Goal: Information Seeking & Learning: Learn about a topic

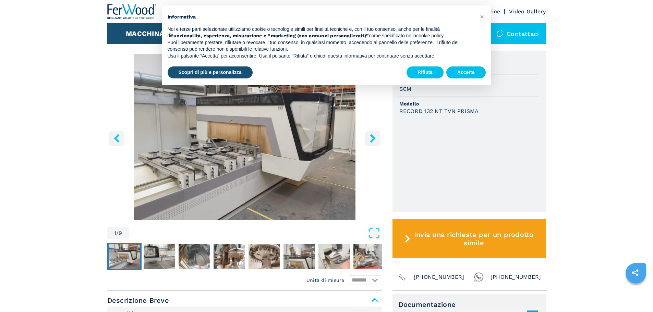
scroll to position [206, 0]
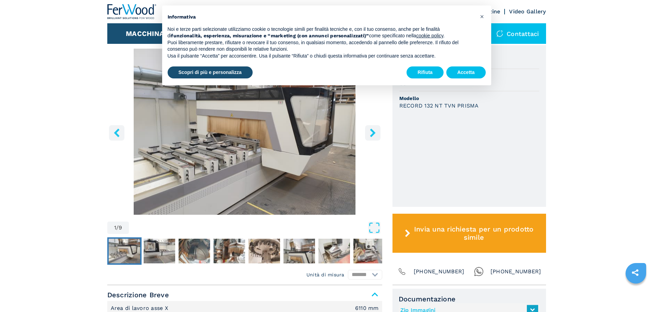
click at [375, 131] on icon "right-button" at bounding box center [372, 132] width 9 height 9
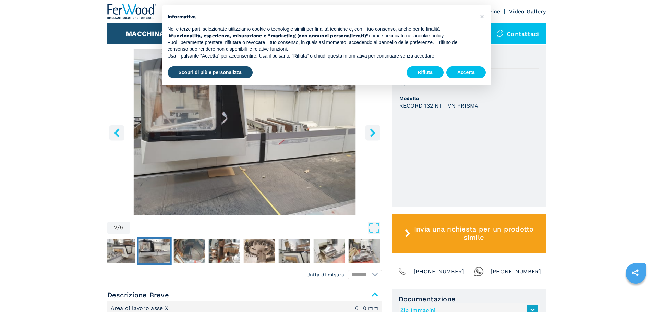
click at [375, 131] on icon "right-button" at bounding box center [372, 132] width 9 height 9
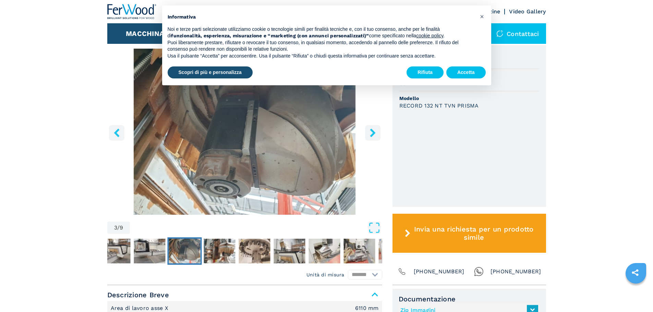
click at [375, 131] on icon "right-button" at bounding box center [372, 132] width 9 height 9
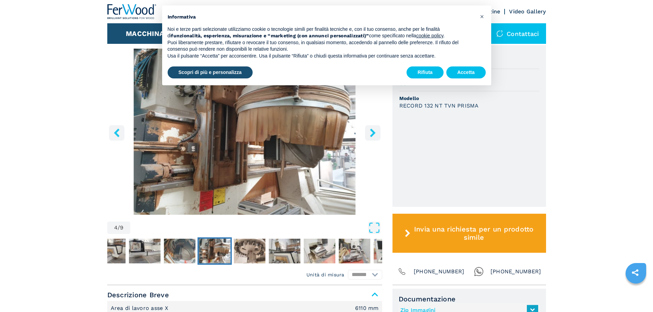
click at [375, 131] on icon "right-button" at bounding box center [372, 132] width 9 height 9
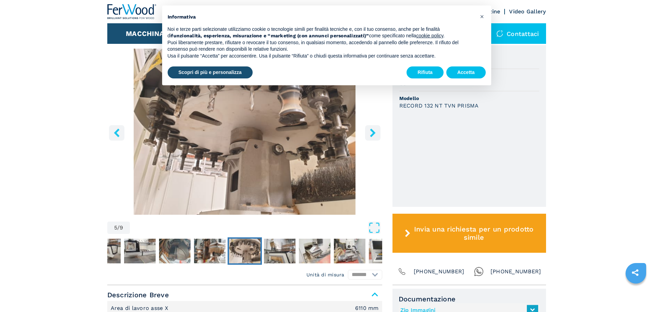
click at [375, 131] on icon "right-button" at bounding box center [372, 132] width 9 height 9
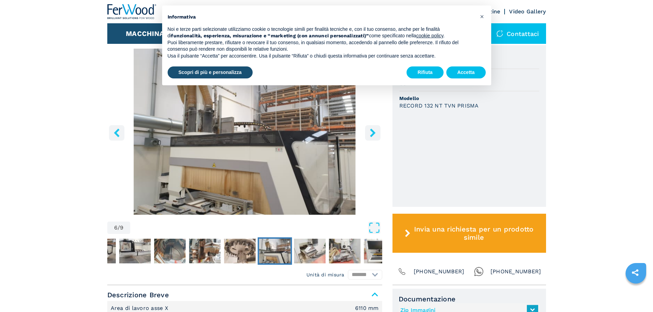
click at [375, 131] on main "HOMEPAGE | macchinari | centro di lavoro cnc | centro di lavoro a 5 assi | reco…" at bounding box center [326, 293] width 653 height 999
click at [375, 131] on icon "right-button" at bounding box center [372, 132] width 9 height 9
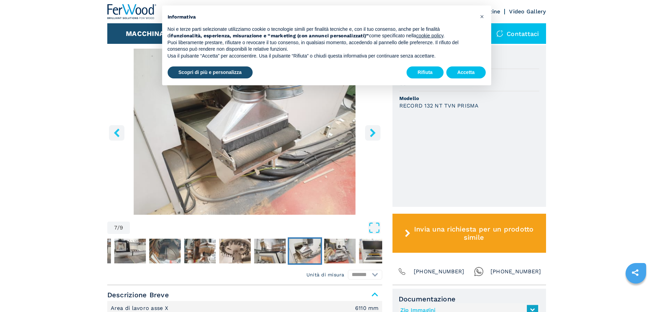
click at [375, 131] on icon "right-button" at bounding box center [372, 132] width 9 height 9
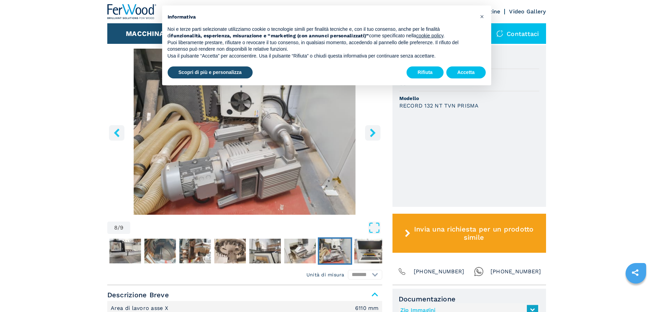
click at [375, 131] on icon "right-button" at bounding box center [372, 132] width 9 height 9
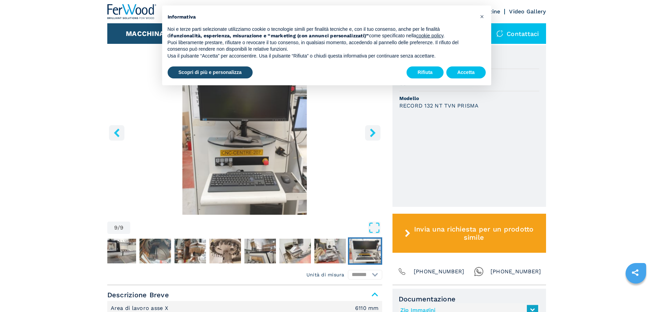
click at [375, 131] on icon "right-button" at bounding box center [372, 132] width 9 height 9
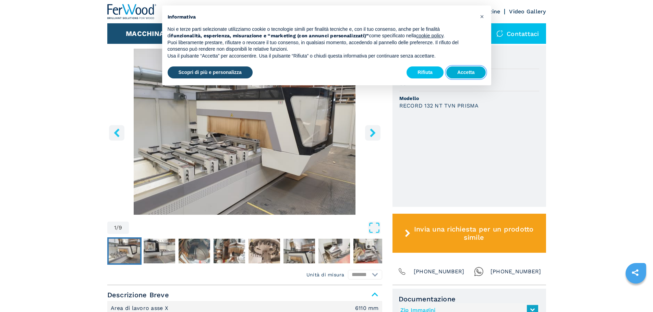
click at [468, 71] on button "Accetta" at bounding box center [465, 72] width 39 height 12
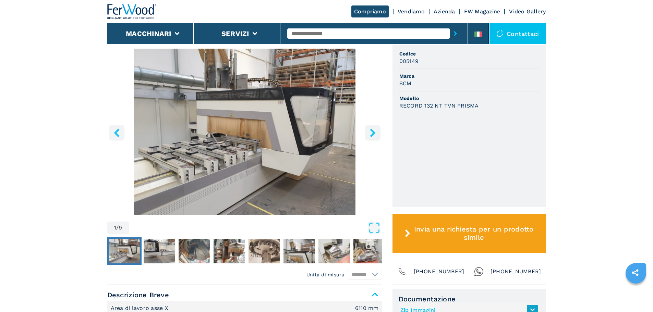
click at [371, 132] on icon "right-button" at bounding box center [372, 132] width 9 height 9
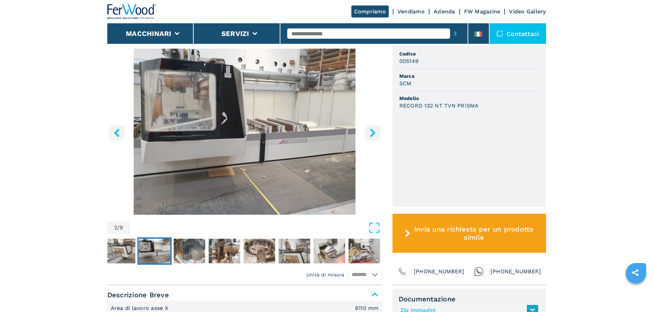
click at [371, 132] on icon "right-button" at bounding box center [372, 132] width 9 height 9
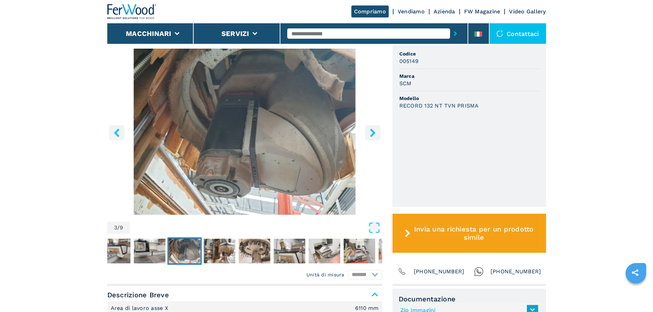
click at [371, 132] on icon "right-button" at bounding box center [372, 132] width 9 height 9
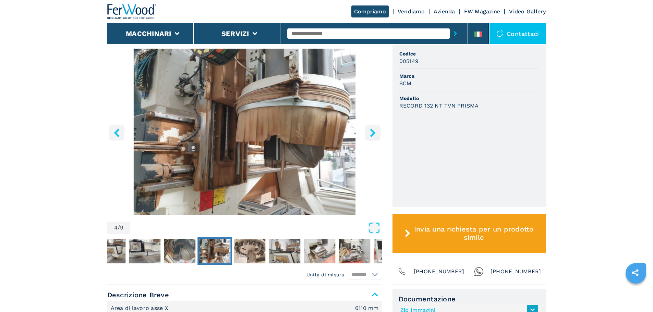
click at [371, 132] on icon "right-button" at bounding box center [372, 132] width 9 height 9
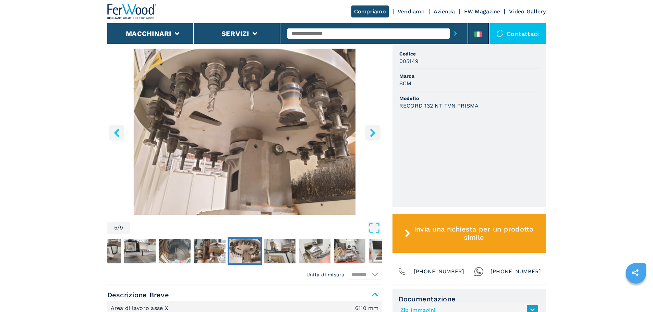
click at [371, 132] on icon "right-button" at bounding box center [372, 132] width 9 height 9
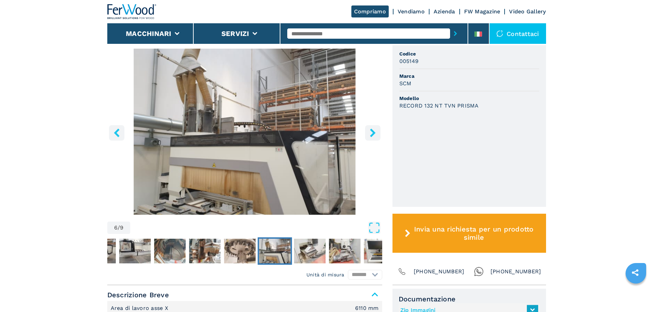
click at [371, 132] on icon "right-button" at bounding box center [372, 132] width 9 height 9
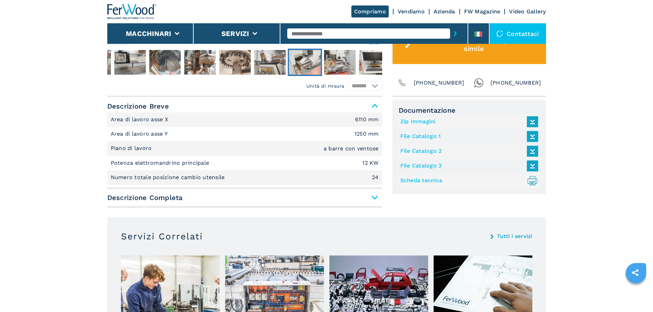
scroll to position [377, 0]
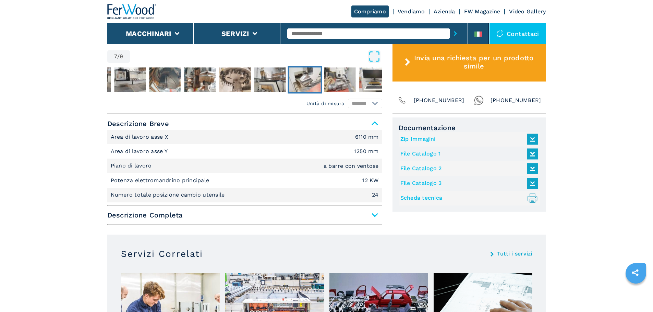
click at [378, 218] on span "Descrizione Completa" at bounding box center [244, 215] width 275 height 12
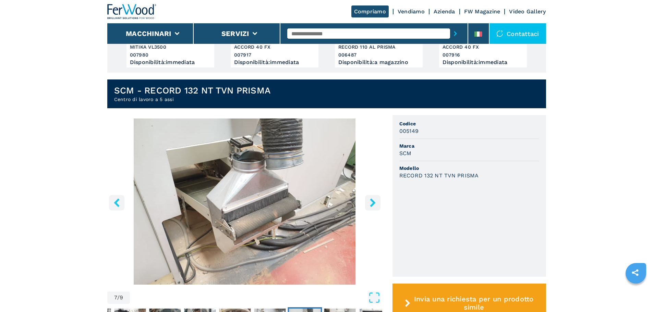
scroll to position [137, 0]
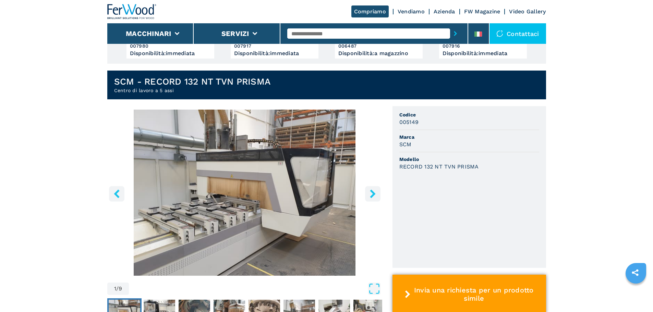
scroll to position [171, 0]
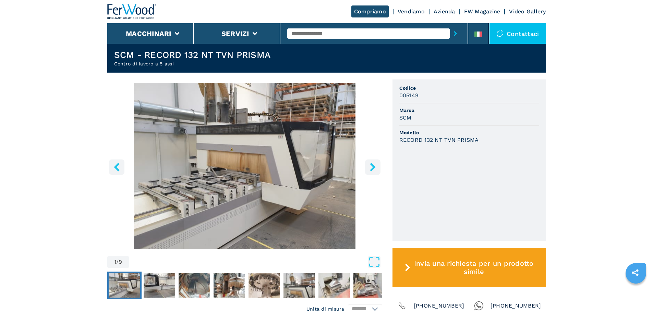
click at [372, 164] on icon "right-button" at bounding box center [372, 167] width 5 height 9
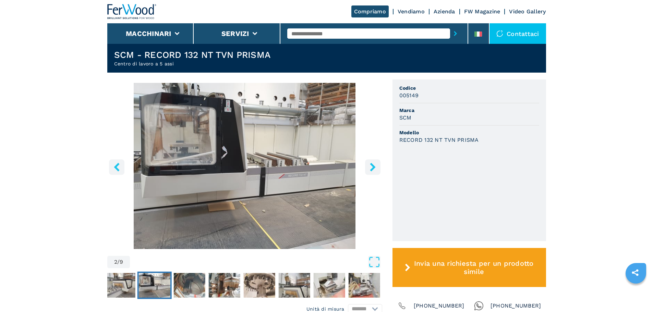
click at [372, 164] on icon "right-button" at bounding box center [372, 167] width 5 height 9
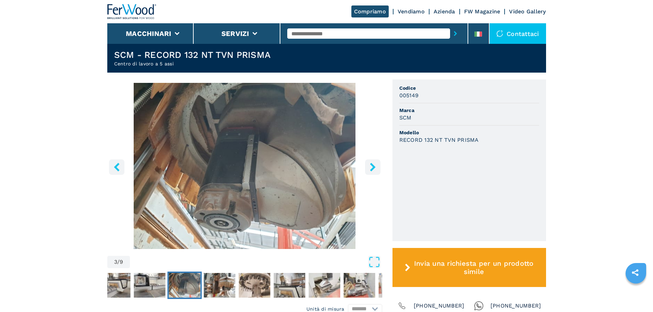
click at [372, 164] on icon "right-button" at bounding box center [372, 167] width 5 height 9
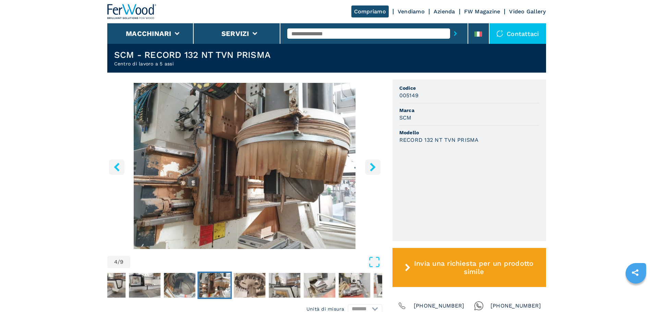
click at [372, 164] on icon "right-button" at bounding box center [372, 167] width 5 height 9
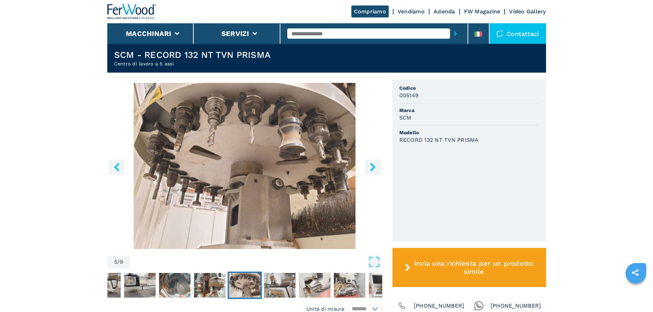
click at [372, 164] on icon "right-button" at bounding box center [372, 167] width 5 height 9
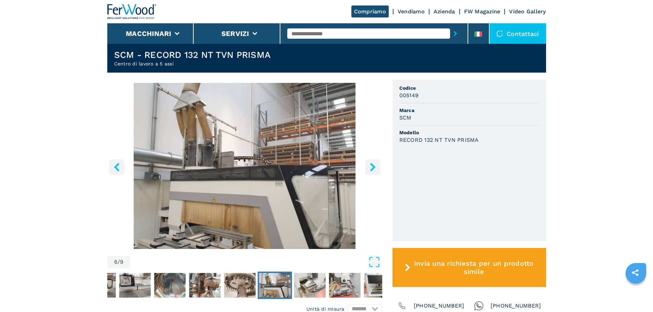
click at [372, 164] on icon "right-button" at bounding box center [372, 167] width 5 height 9
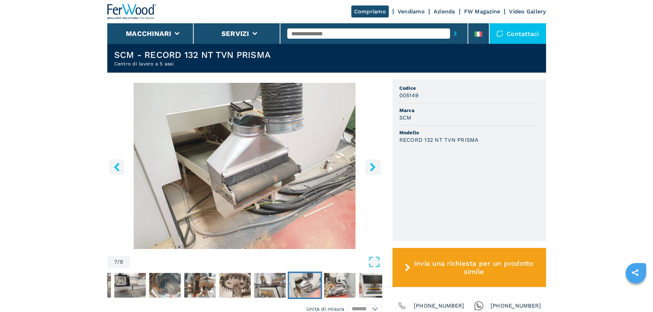
click at [372, 164] on icon "right-button" at bounding box center [372, 167] width 5 height 9
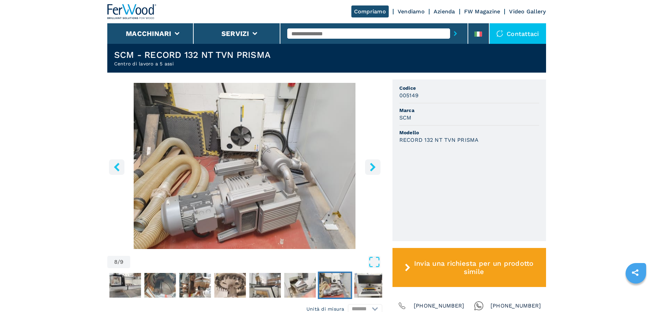
click at [372, 164] on icon "right-button" at bounding box center [372, 167] width 5 height 9
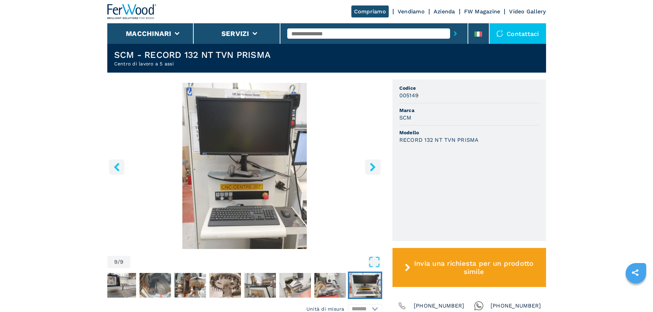
click at [372, 164] on icon "right-button" at bounding box center [372, 167] width 5 height 9
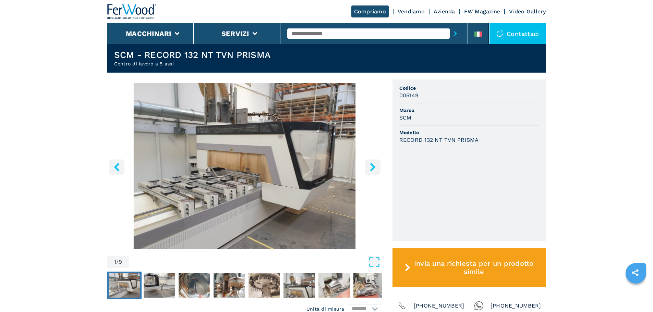
click at [372, 164] on icon "right-button" at bounding box center [372, 167] width 5 height 9
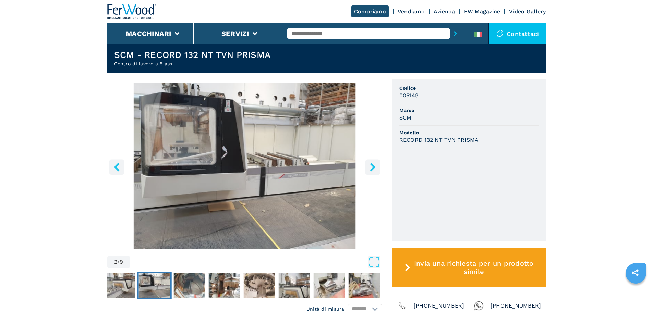
click at [372, 164] on icon "right-button" at bounding box center [372, 167] width 5 height 9
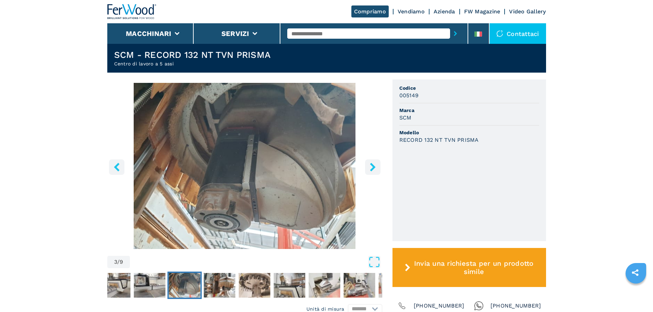
click at [372, 164] on icon "right-button" at bounding box center [372, 167] width 5 height 9
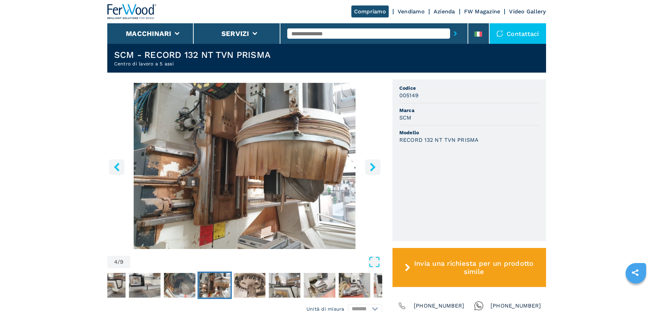
click at [372, 164] on icon "right-button" at bounding box center [372, 167] width 5 height 9
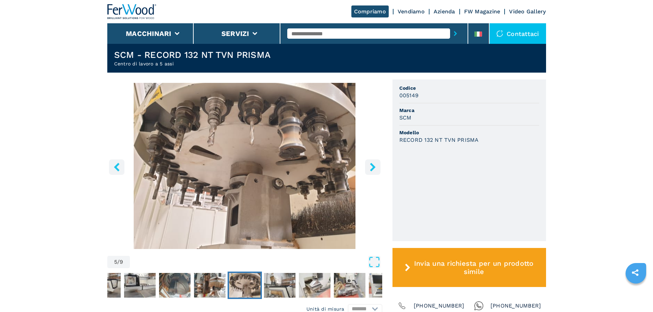
click at [372, 164] on icon "right-button" at bounding box center [372, 167] width 5 height 9
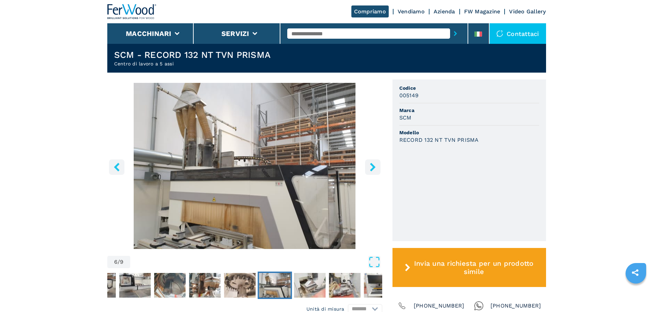
click at [372, 164] on icon "right-button" at bounding box center [372, 167] width 5 height 9
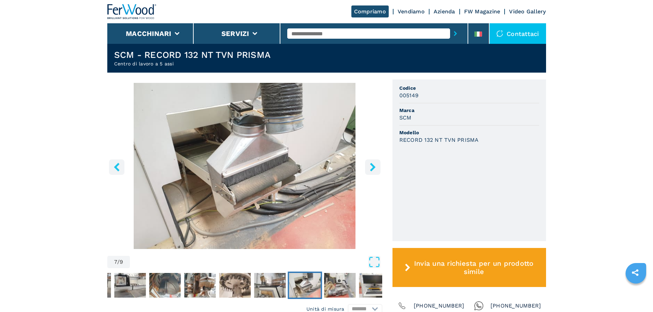
click at [372, 164] on icon "right-button" at bounding box center [372, 167] width 5 height 9
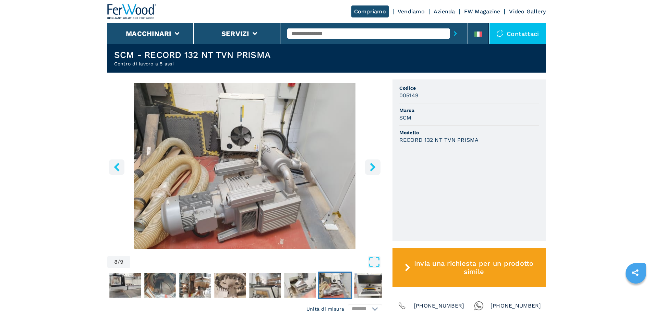
click at [372, 164] on icon "right-button" at bounding box center [372, 167] width 5 height 9
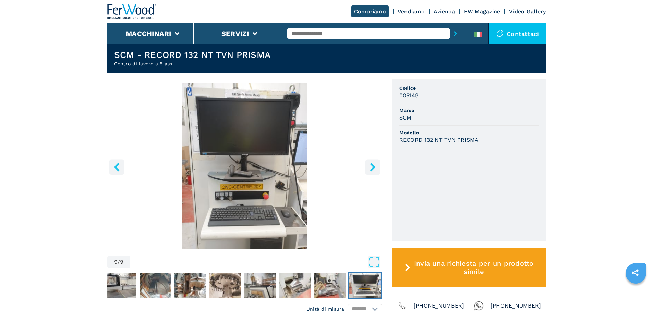
click at [372, 164] on icon "right-button" at bounding box center [372, 167] width 5 height 9
